Goal: Task Accomplishment & Management: Use online tool/utility

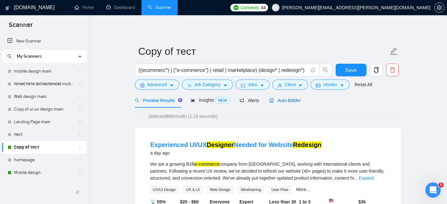
click at [293, 101] on span "Auto Bidder" at bounding box center [284, 100] width 31 height 5
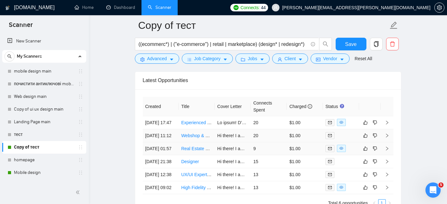
scroll to position [1527, 0]
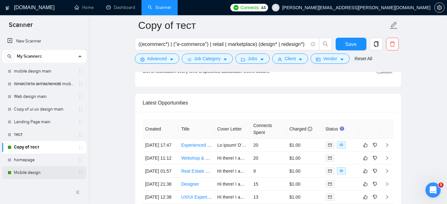
click at [26, 173] on link "Mobile design" at bounding box center [44, 173] width 60 height 13
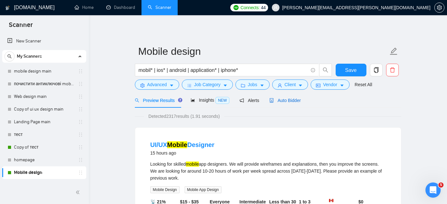
click at [289, 102] on span "Auto Bidder" at bounding box center [284, 100] width 31 height 5
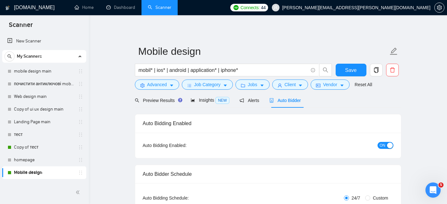
checkbox input "true"
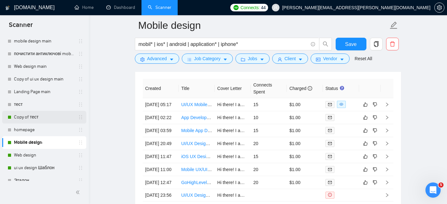
scroll to position [35, 0]
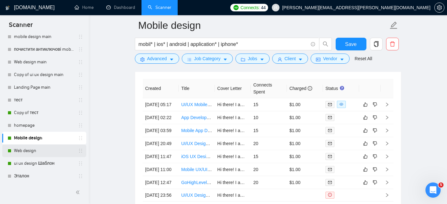
click at [23, 150] on link "Web design" at bounding box center [44, 151] width 60 height 13
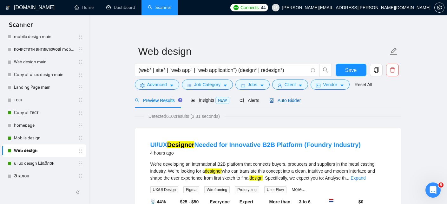
click at [283, 101] on span "Auto Bidder" at bounding box center [284, 100] width 31 height 5
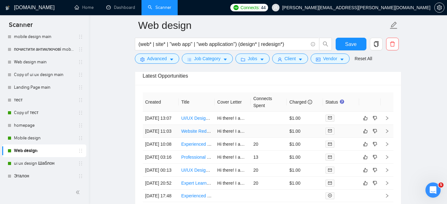
scroll to position [1555, 0]
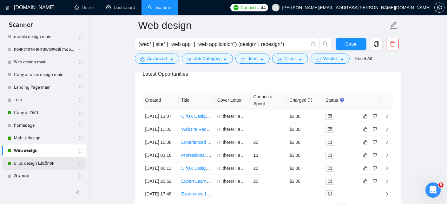
click at [24, 162] on link "ui ux design Шаблон" at bounding box center [44, 163] width 60 height 13
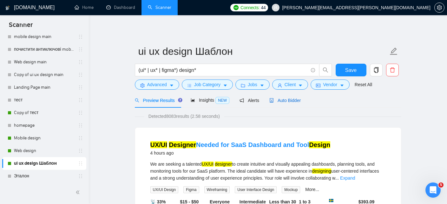
click at [288, 100] on span "Auto Bidder" at bounding box center [284, 100] width 31 height 5
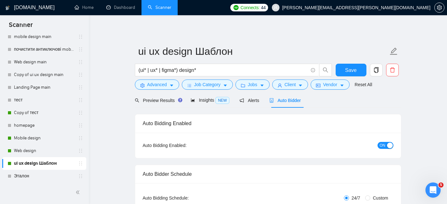
checkbox input "true"
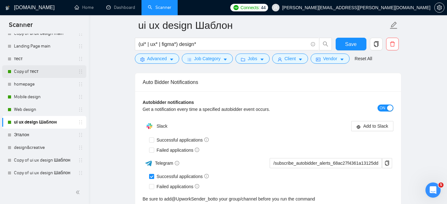
scroll to position [75, 0]
click at [31, 72] on link "Copy of тест" at bounding box center [44, 72] width 60 height 13
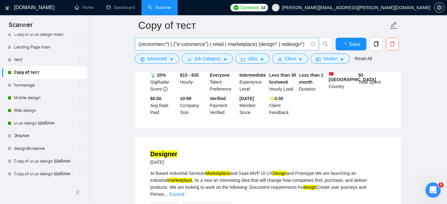
scroll to position [1355, 0]
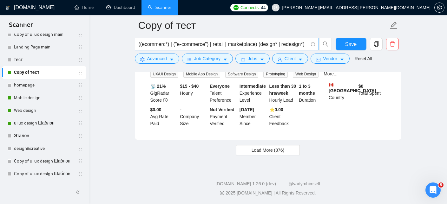
drag, startPoint x: 138, startPoint y: 44, endPoint x: 166, endPoint y: 44, distance: 27.9
click at [166, 44] on span "((ecommerc*) | ("e-commerce") | retail | marketplace) (design* | redesign*)" at bounding box center [227, 44] width 184 height 13
click at [147, 44] on input "((ecommerc*) | ("e-commerce") | retail | marketplace) (design* | redesign*)" at bounding box center [223, 44] width 169 height 8
drag, startPoint x: 142, startPoint y: 44, endPoint x: 338, endPoint y: 40, distance: 195.5
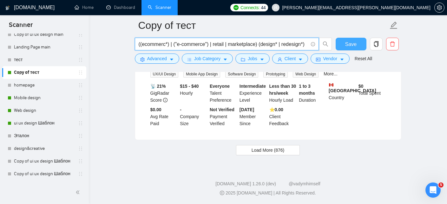
click at [338, 40] on div "((ecommerc*) | ("e-commerce") | retail | marketplace) (design* | redesign*) Save" at bounding box center [267, 46] width 267 height 16
click at [308, 43] on input "((ecommerc*) | ("e-commerce") | retail | marketplace) (design* | redesign*)" at bounding box center [223, 44] width 169 height 8
drag, startPoint x: 308, startPoint y: 43, endPoint x: 126, endPoint y: 39, distance: 181.9
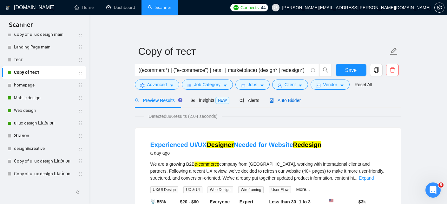
click at [286, 103] on div "Auto Bidder" at bounding box center [284, 100] width 31 height 7
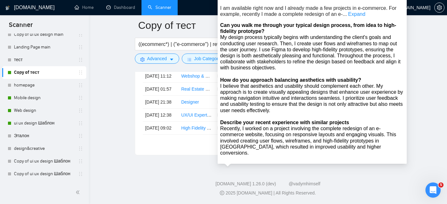
scroll to position [1628, 0]
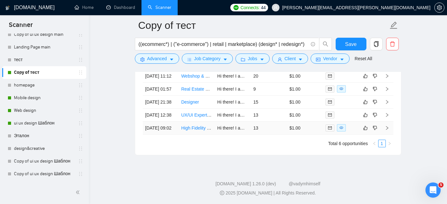
click at [199, 131] on link "High Fidelity Web Design for Group Buy Website" at bounding box center [229, 128] width 96 height 5
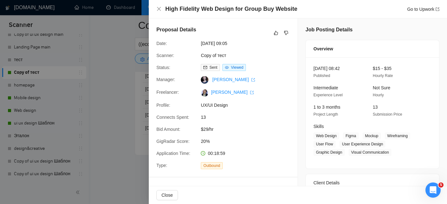
click at [121, 65] on div at bounding box center [223, 102] width 447 height 204
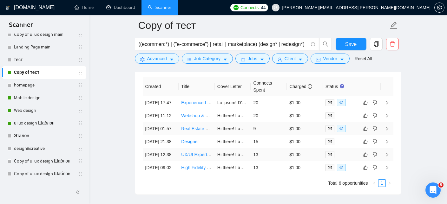
scroll to position [1571, 0]
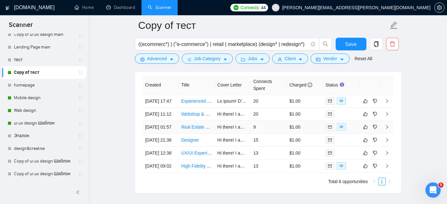
click at [198, 130] on link "Real Estate SAAS Web Application UX/UI" at bounding box center [222, 127] width 82 height 5
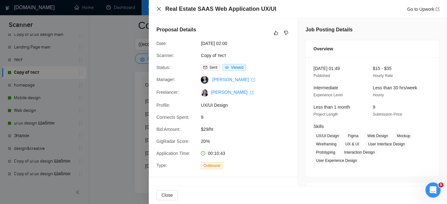
click at [161, 10] on icon "close" at bounding box center [158, 8] width 5 height 5
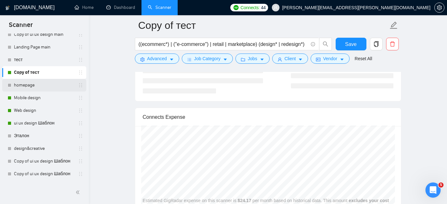
scroll to position [1256, 0]
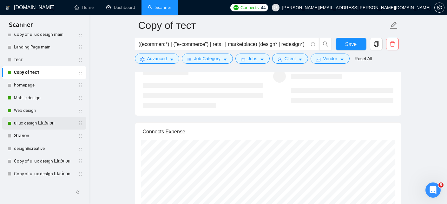
click at [34, 123] on link "ui ux design Шаблон" at bounding box center [44, 123] width 60 height 13
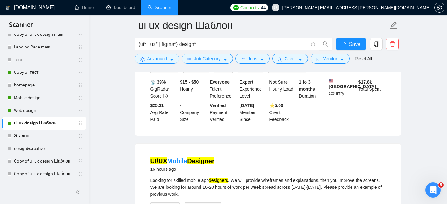
scroll to position [1256, 0]
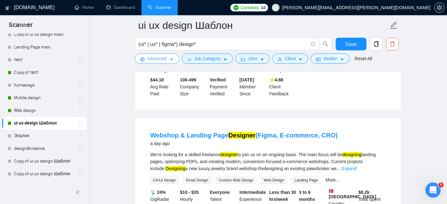
click at [176, 59] on button "Advanced" at bounding box center [157, 59] width 44 height 10
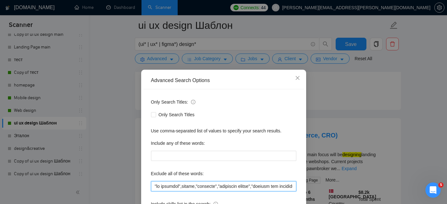
click at [183, 188] on input "text" at bounding box center [223, 187] width 145 height 10
paste input "LearnWorlds"
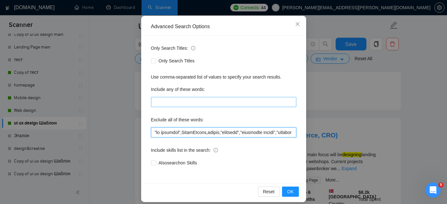
scroll to position [60, 0]
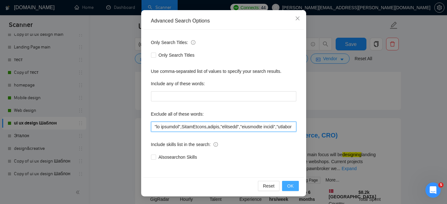
type input ""no agencies",LearnWorlds,mentor,"tutoring","developer needed","looking for dev…"
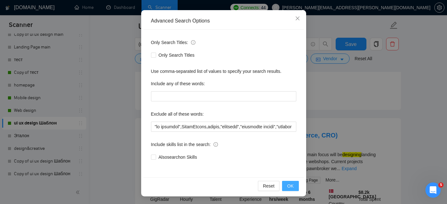
click at [290, 188] on span "OK" at bounding box center [290, 186] width 6 height 7
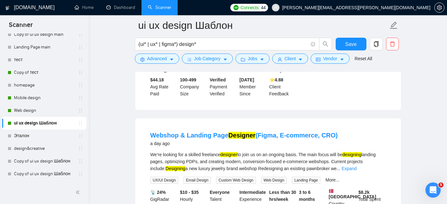
scroll to position [28, 0]
click at [344, 45] on button "Save" at bounding box center [351, 44] width 31 height 13
click at [37, 110] on link "Web design" at bounding box center [44, 110] width 60 height 13
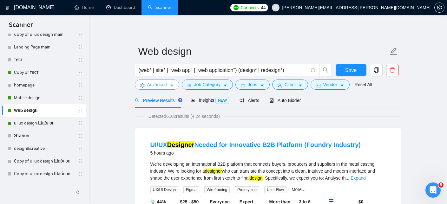
click at [167, 85] on span "Advanced" at bounding box center [157, 84] width 20 height 7
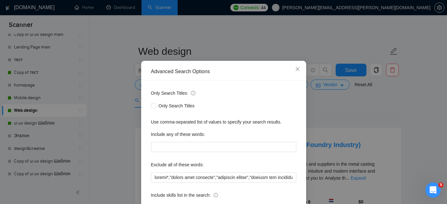
scroll to position [12, 0]
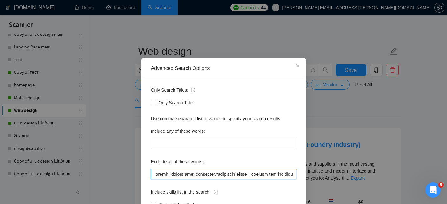
click at [171, 176] on input "text" at bounding box center [223, 174] width 145 height 10
paste input "LearnWorlds"
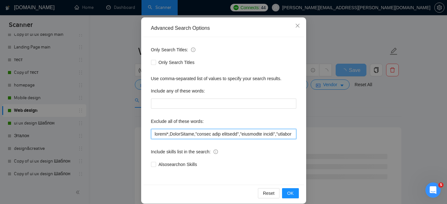
scroll to position [60, 0]
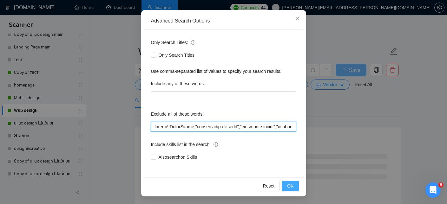
type input "mobile*,LearnWorlds,"domain name purchase","developer needed","looking for deve…"
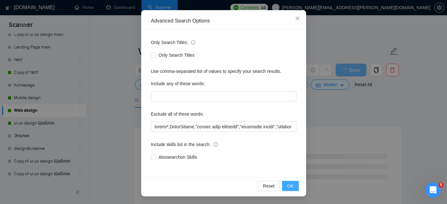
click at [291, 186] on span "OK" at bounding box center [290, 186] width 6 height 7
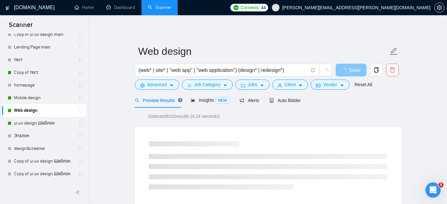
click at [355, 68] on span "Save" at bounding box center [354, 70] width 11 height 8
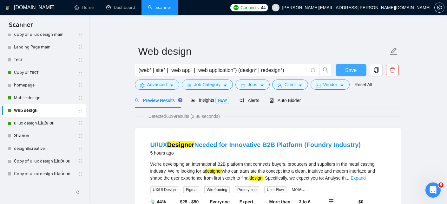
click at [352, 70] on span "Save" at bounding box center [350, 70] width 11 height 8
click at [35, 75] on link "Copy of тест" at bounding box center [44, 72] width 60 height 13
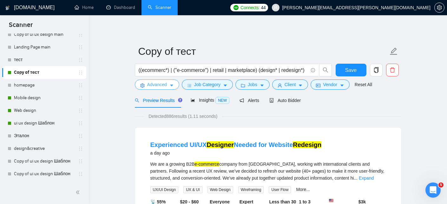
click at [171, 84] on icon "caret-down" at bounding box center [171, 85] width 4 height 4
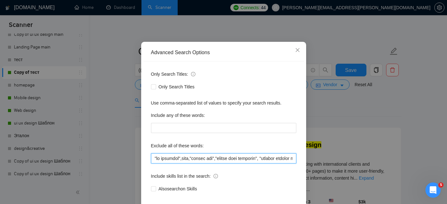
click at [184, 164] on input "text" at bounding box center [223, 159] width 145 height 10
click at [198, 164] on input "text" at bounding box center [223, 159] width 145 height 10
paste input "LearnWorlds"
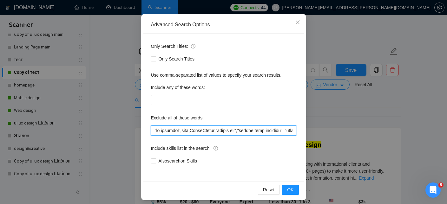
scroll to position [60, 0]
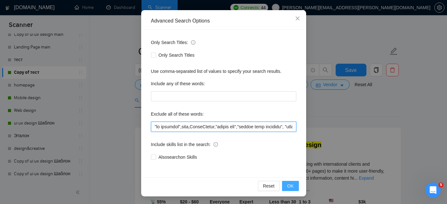
type input ""no agencies",game,LearnWorlds,"gaming app","domain name purchase", "website ho…"
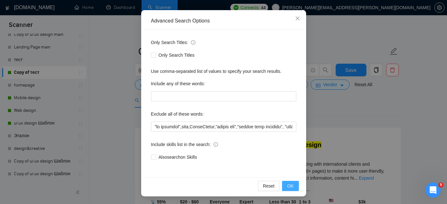
click at [292, 183] on span "OK" at bounding box center [290, 186] width 6 height 7
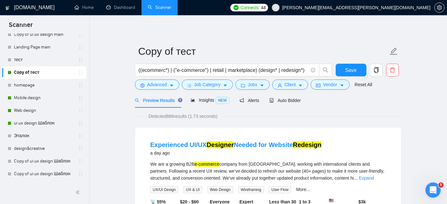
scroll to position [28, 0]
click at [343, 66] on button "Save" at bounding box center [351, 70] width 31 height 13
click at [356, 66] on span "Save" at bounding box center [350, 70] width 11 height 8
click at [167, 86] on span "Advanced" at bounding box center [157, 84] width 20 height 7
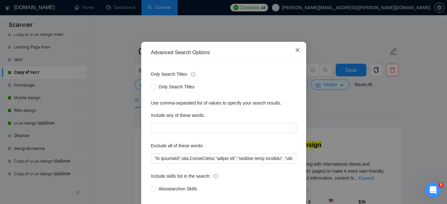
click at [300, 53] on icon "close" at bounding box center [297, 50] width 5 height 5
